Goal: Information Seeking & Learning: Find contact information

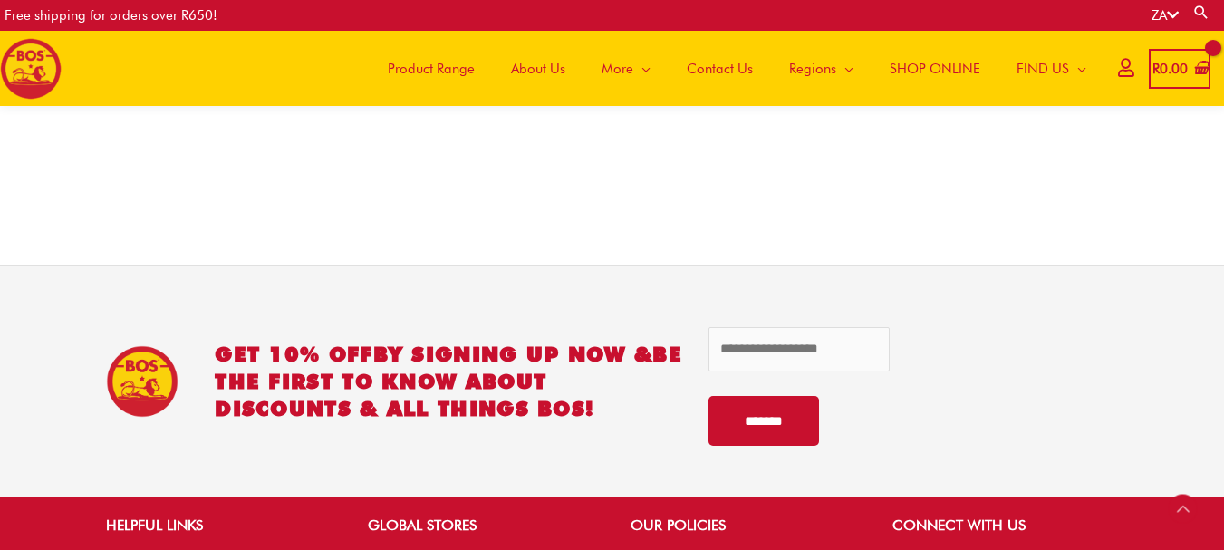
scroll to position [3705, 0]
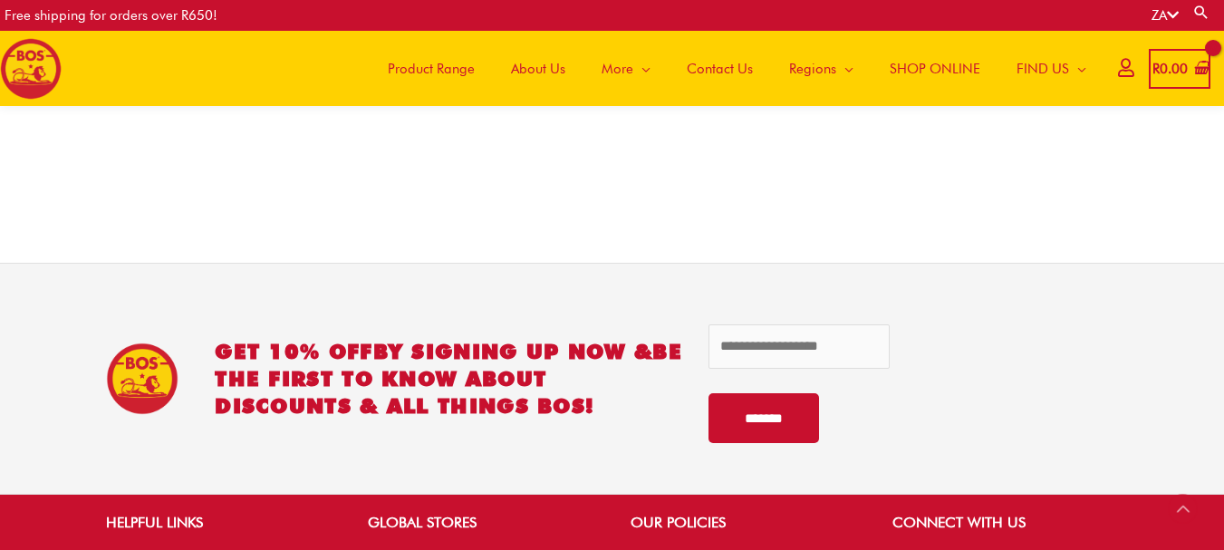
click at [738, 72] on span "Contact Us" at bounding box center [720, 69] width 66 height 54
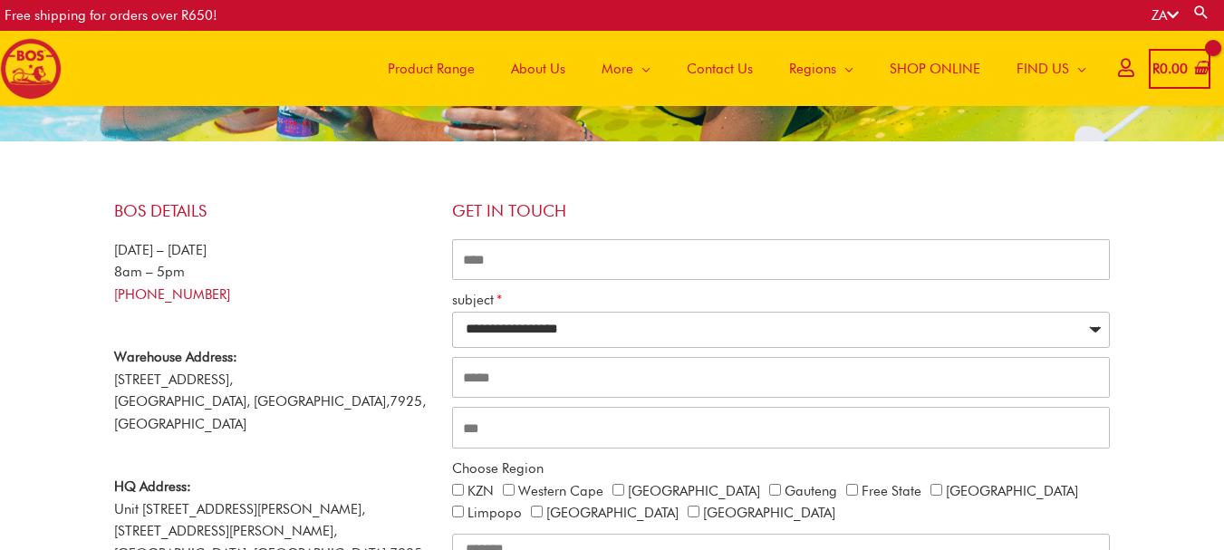
scroll to position [173, 0]
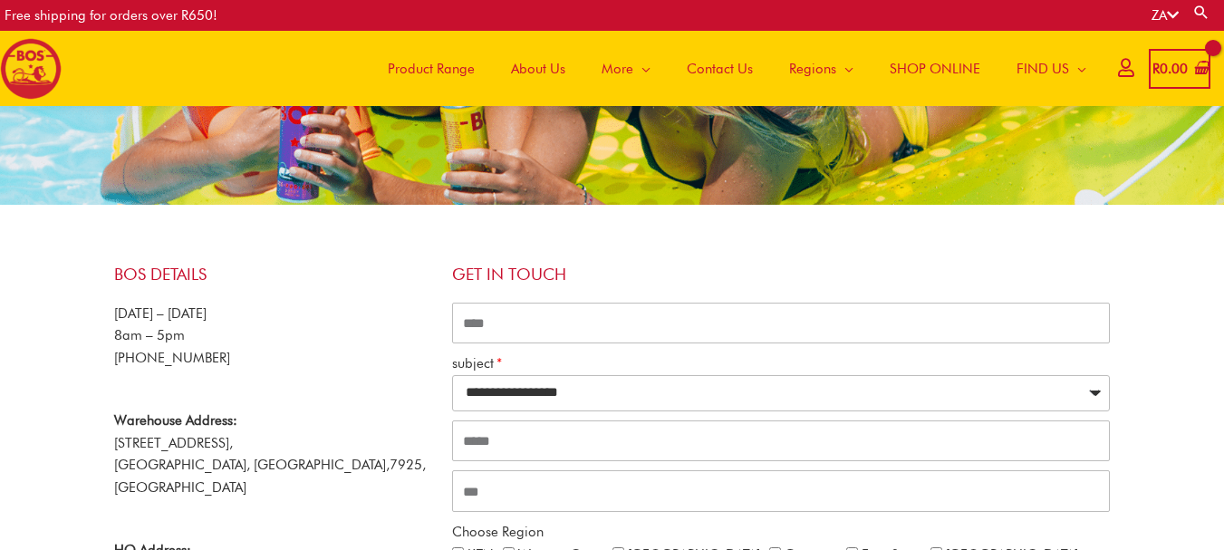
click at [145, 359] on p "[DATE] – [DATE] 8am – 5pm [PHONE_NUMBER]" at bounding box center [274, 336] width 320 height 67
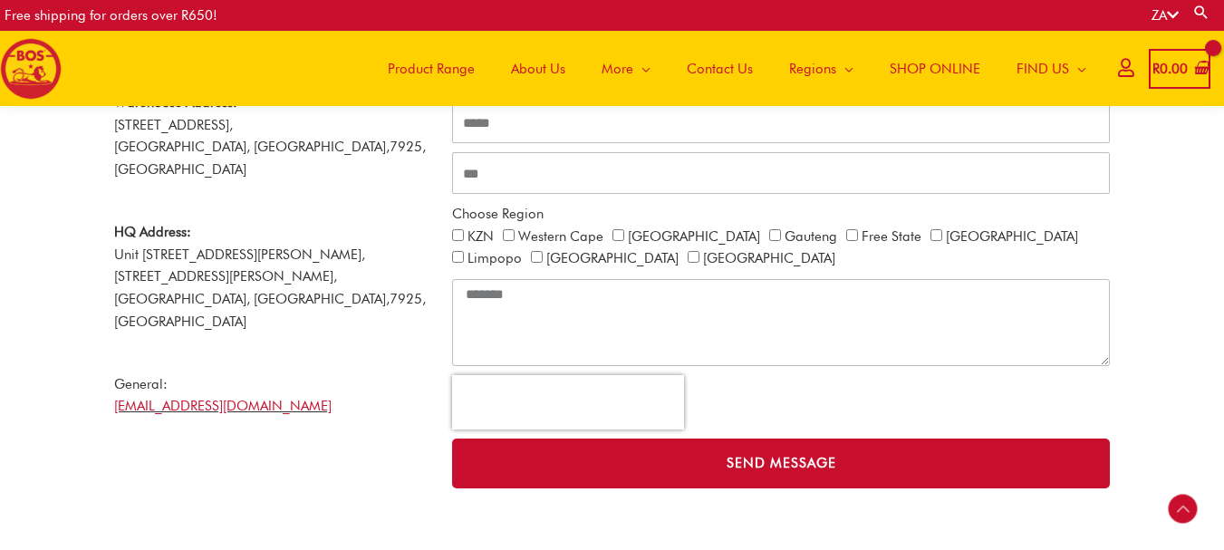
scroll to position [535, 0]
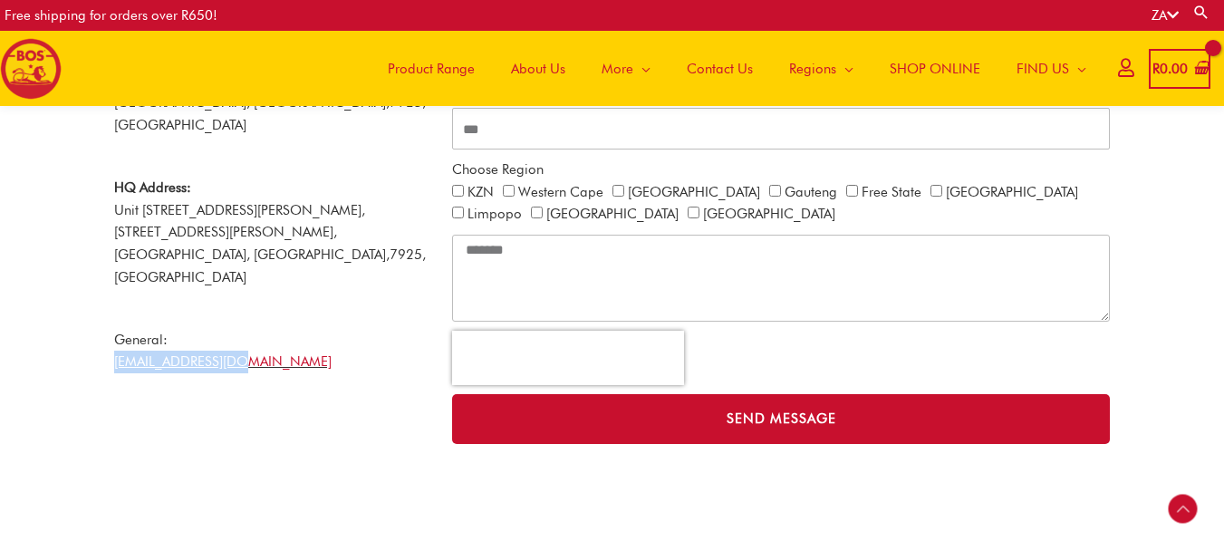
drag, startPoint x: 255, startPoint y: 327, endPoint x: 101, endPoint y: 321, distance: 153.2
click at [101, 321] on div "**********" at bounding box center [612, 173] width 1033 height 578
copy link "[EMAIL_ADDRESS][DOMAIN_NAME]"
